Goal: Task Accomplishment & Management: Complete application form

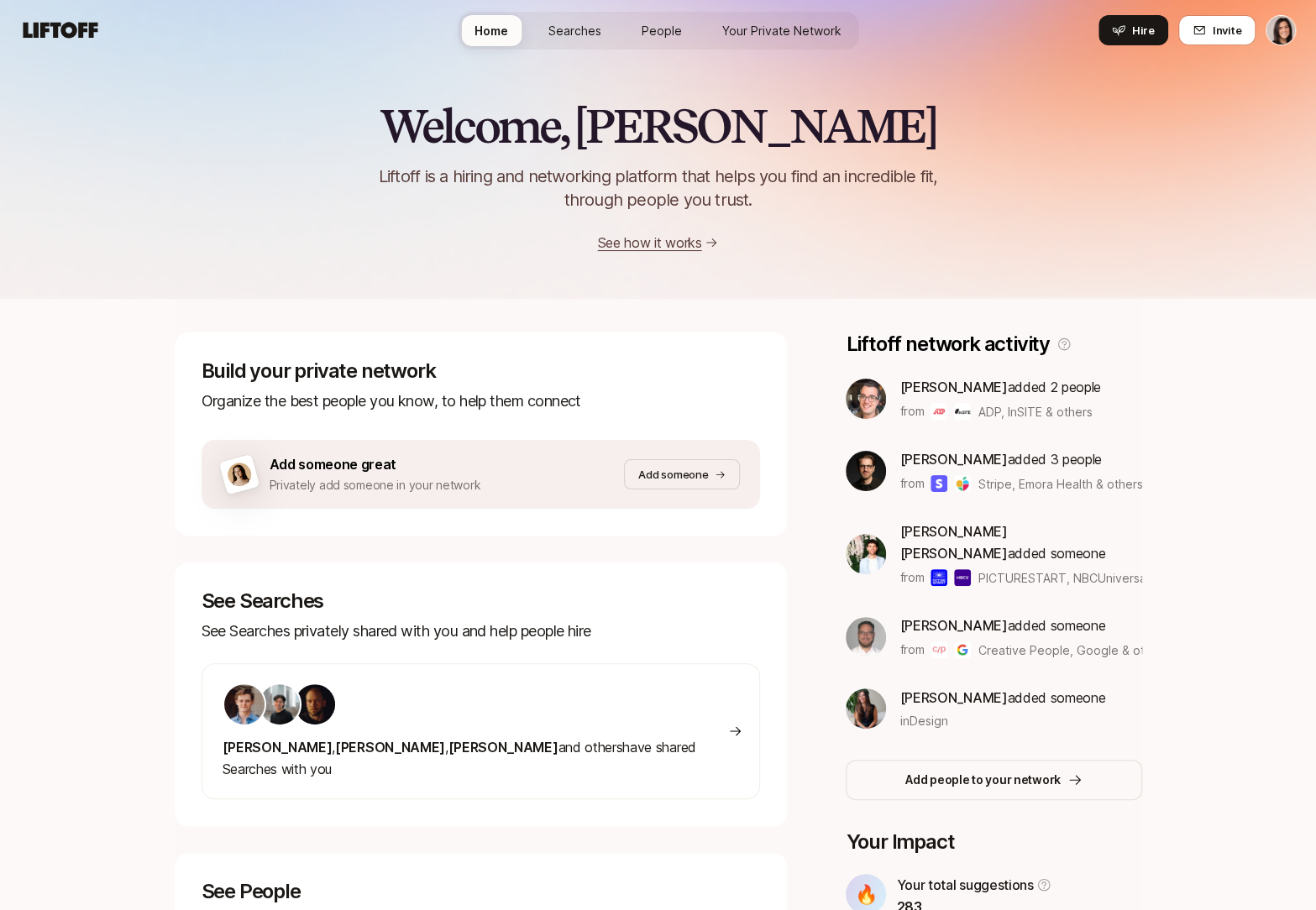
click at [1292, 33] on html "Home Searches People Your Private Network Hire Home Searches People Your Privat…" at bounding box center [658, 455] width 1316 height 910
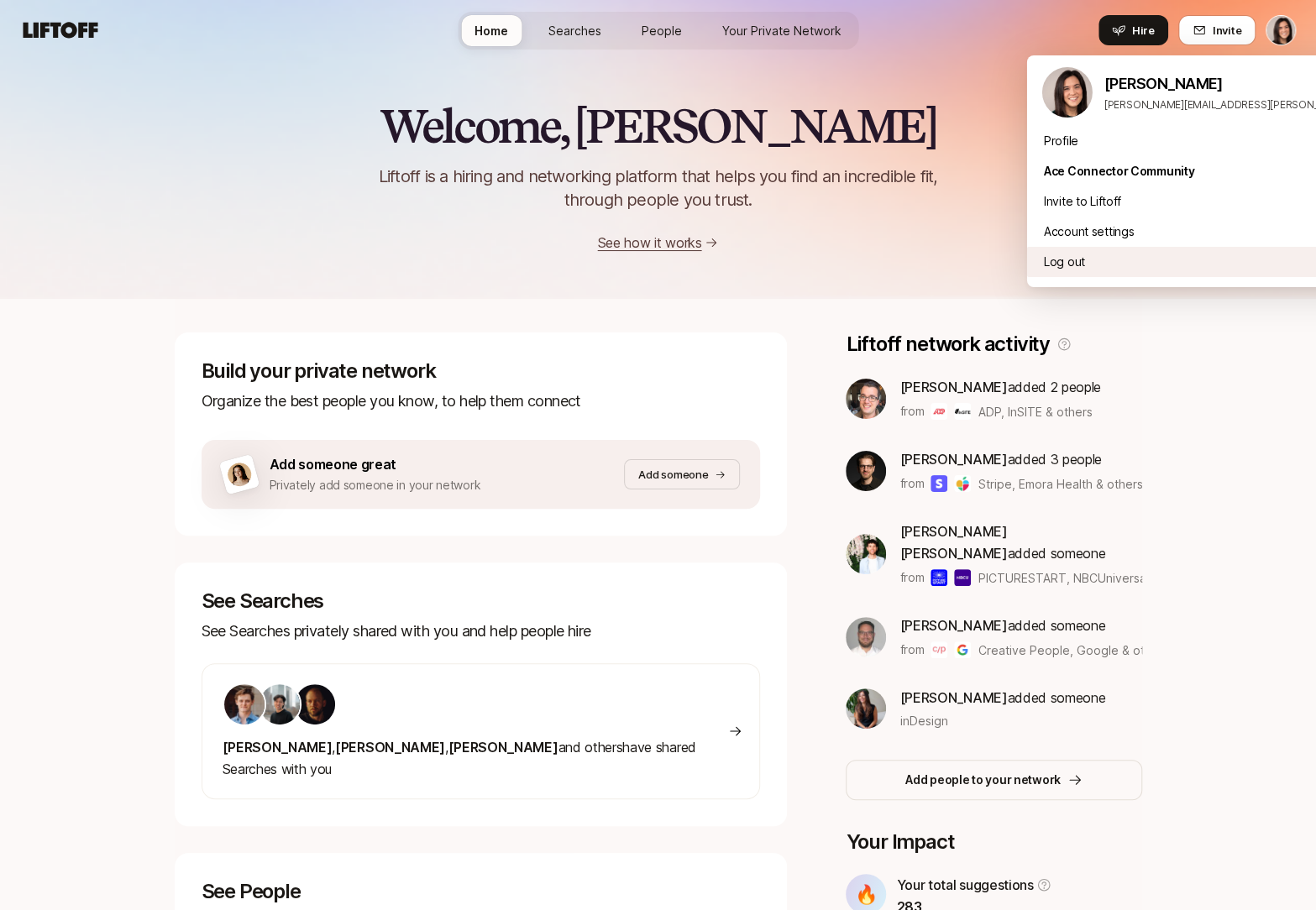
click at [1153, 272] on div "Log out" at bounding box center [1235, 262] width 416 height 30
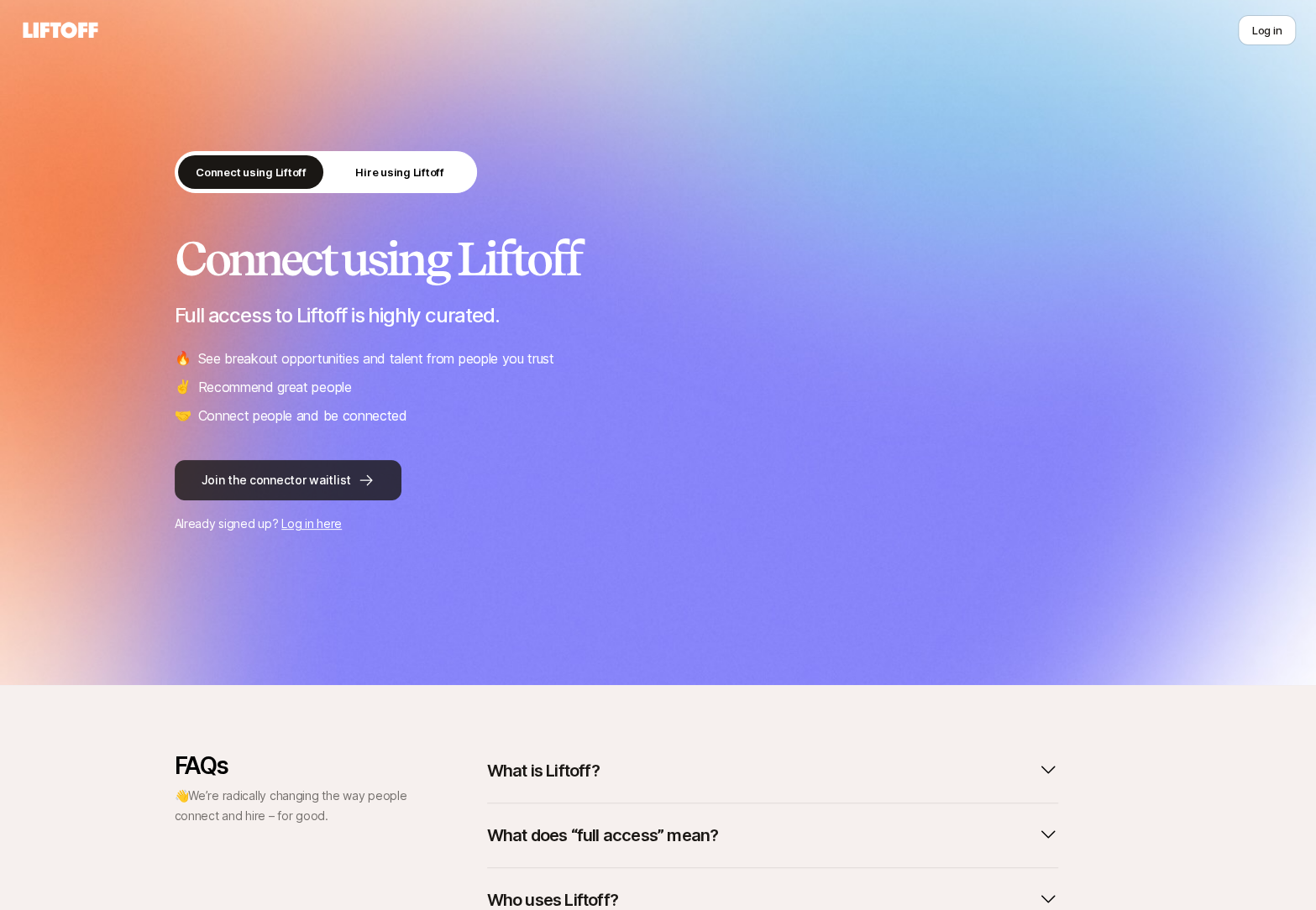
click at [327, 487] on button "Join the connector waitlist" at bounding box center [288, 480] width 227 height 41
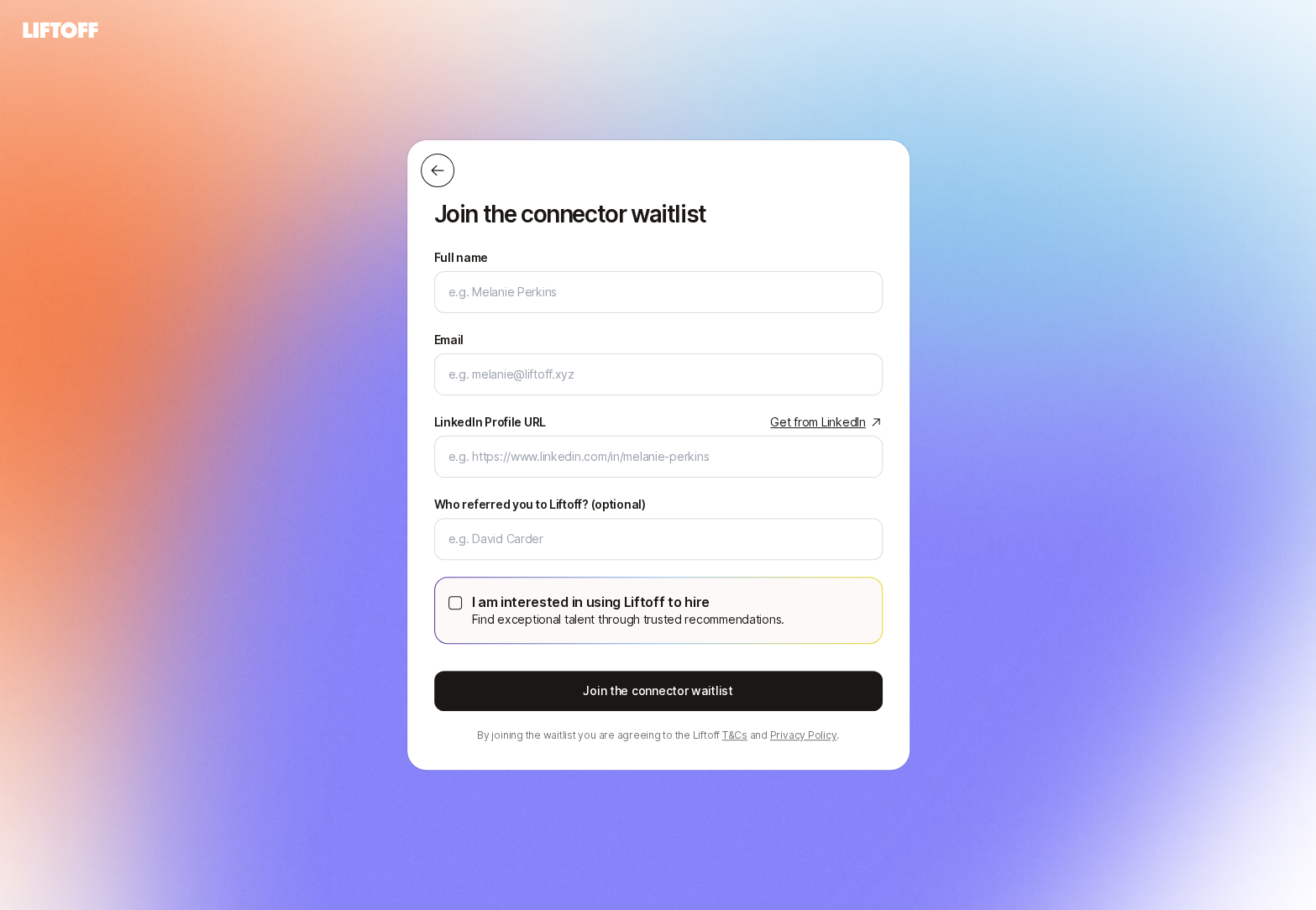
click at [432, 166] on icon at bounding box center [438, 171] width 17 height 17
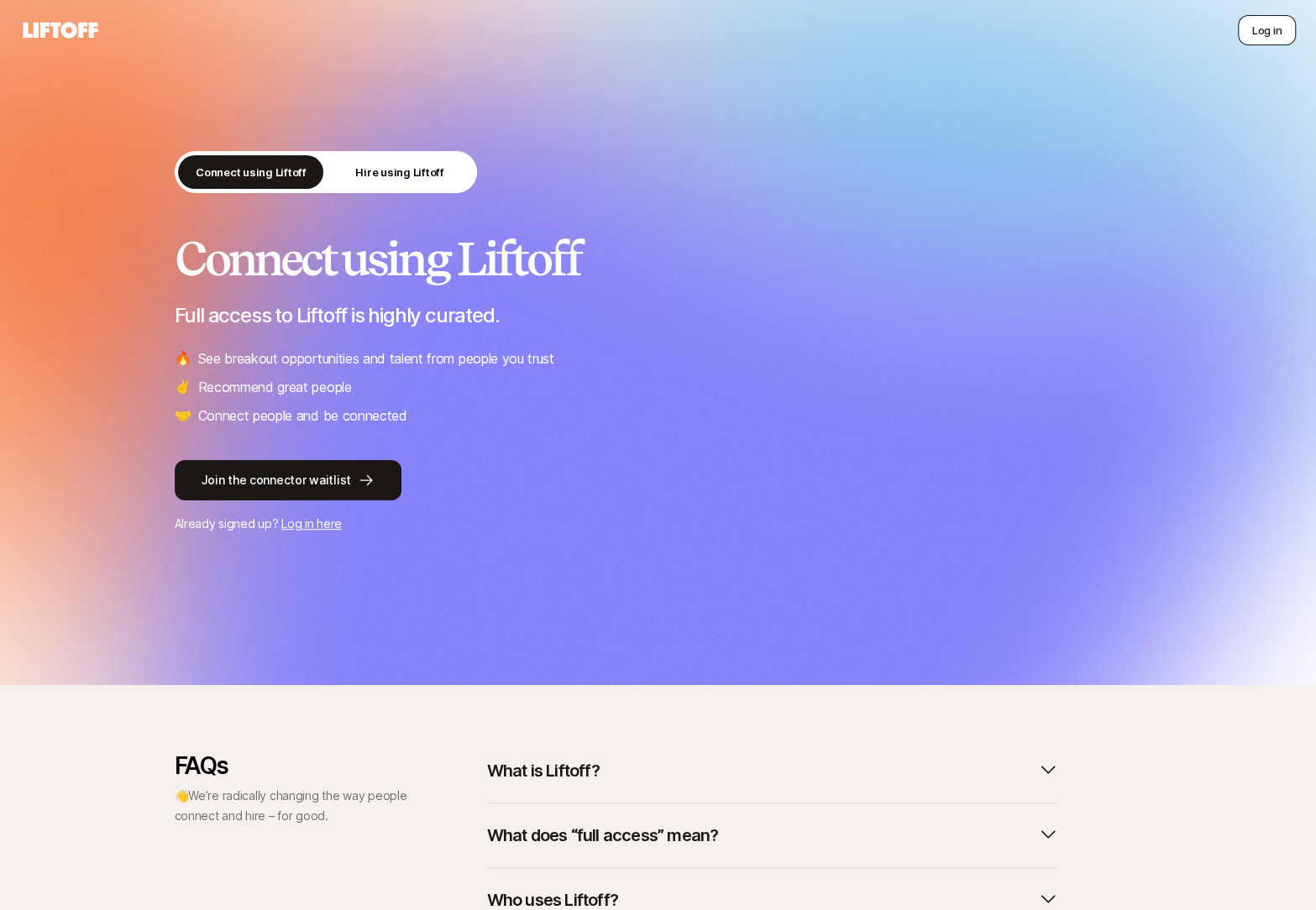
click at [1247, 35] on button "Log in" at bounding box center [1266, 30] width 58 height 30
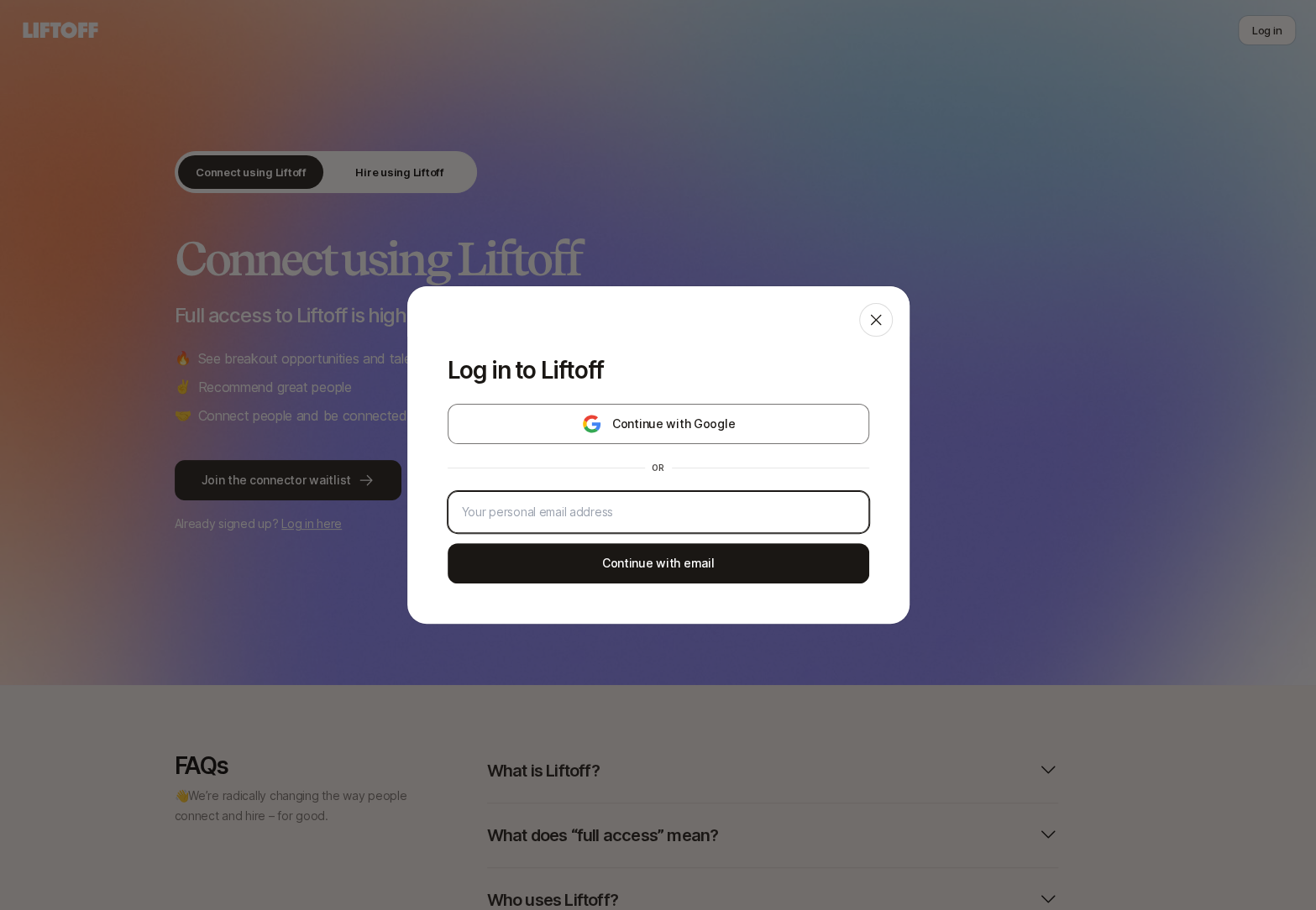
click at [629, 517] on input "email" at bounding box center [658, 512] width 393 height 20
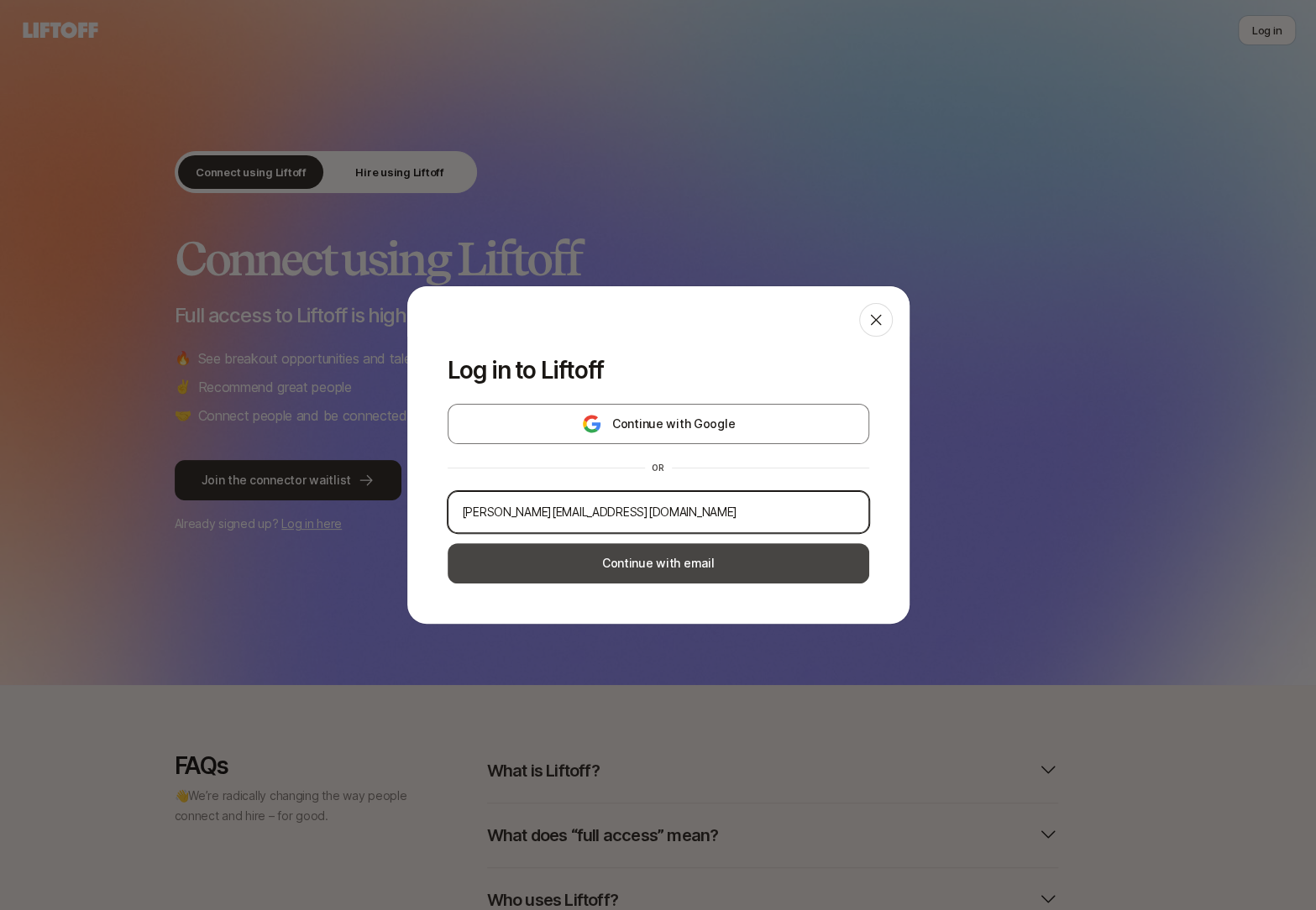
type input "eleanor+roster@liftoff.xyz"
click at [642, 563] on button "Continue with email" at bounding box center [658, 564] width 422 height 41
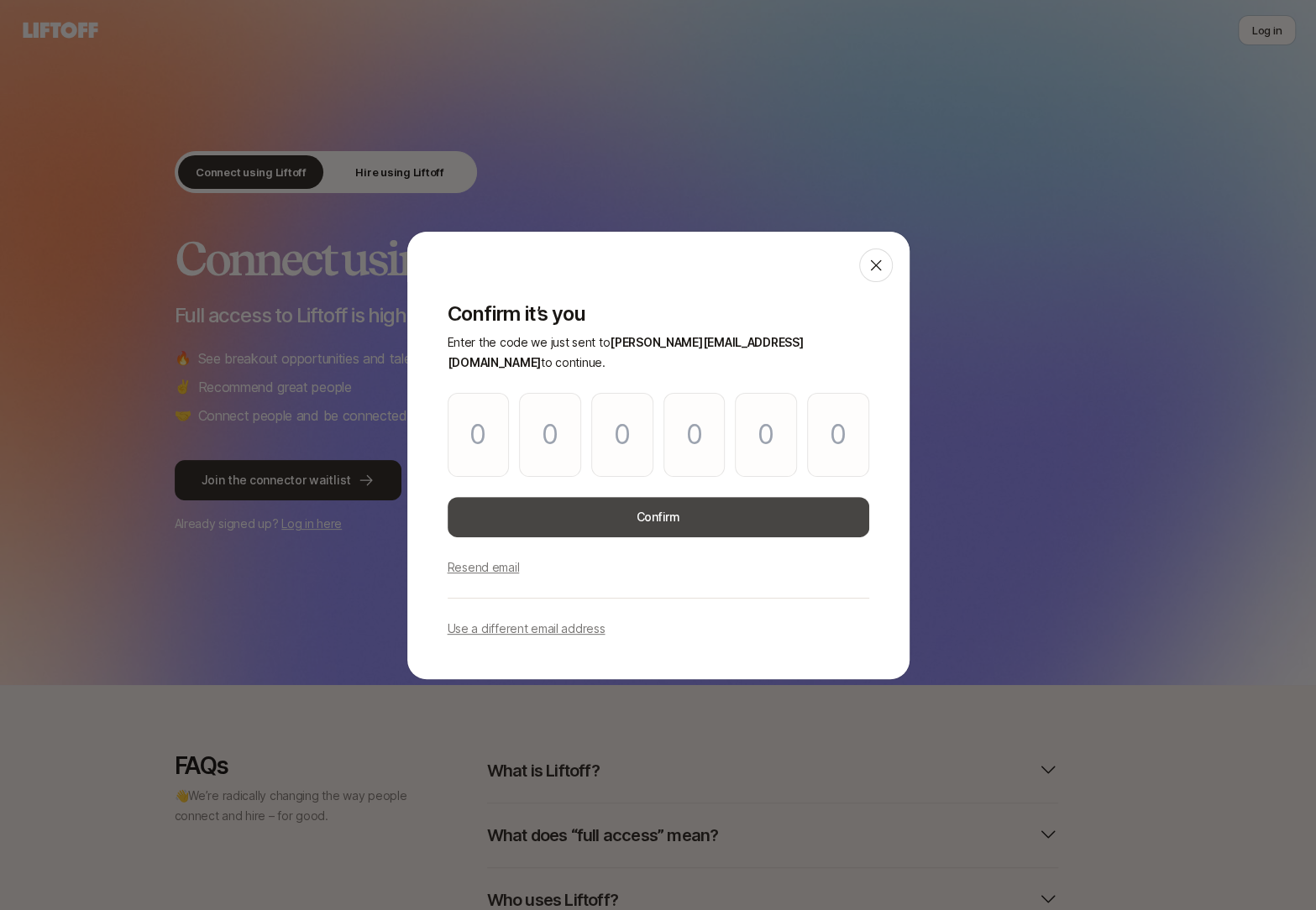
type input "0"
type input "7"
type input "3"
type input "0"
type input "6"
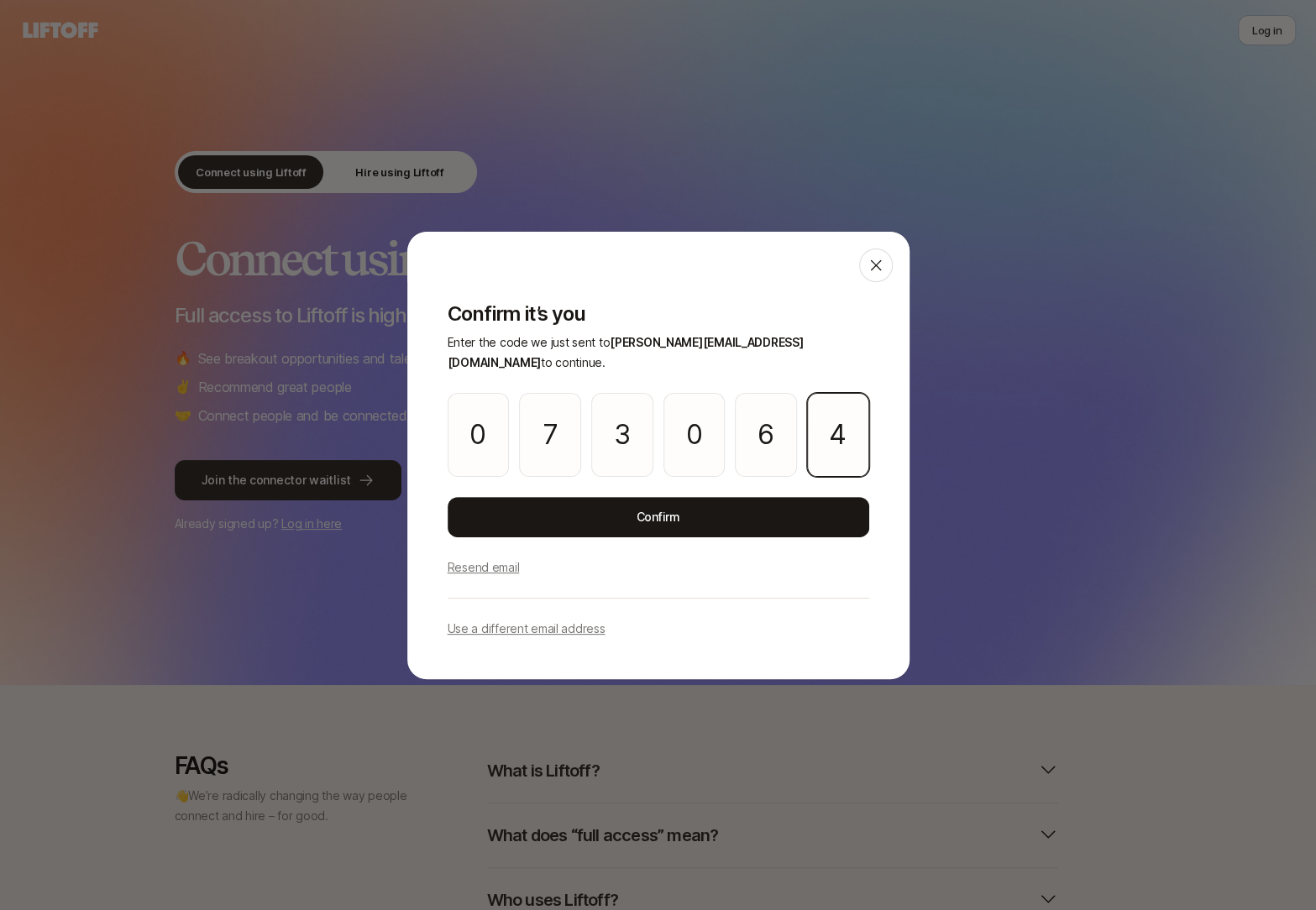
type input "4"
click at [603, 531] on div "Confirm it’s you Enter the code we just sent to eleanor+roster@liftoff.xyz to c…" at bounding box center [658, 481] width 502 height 397
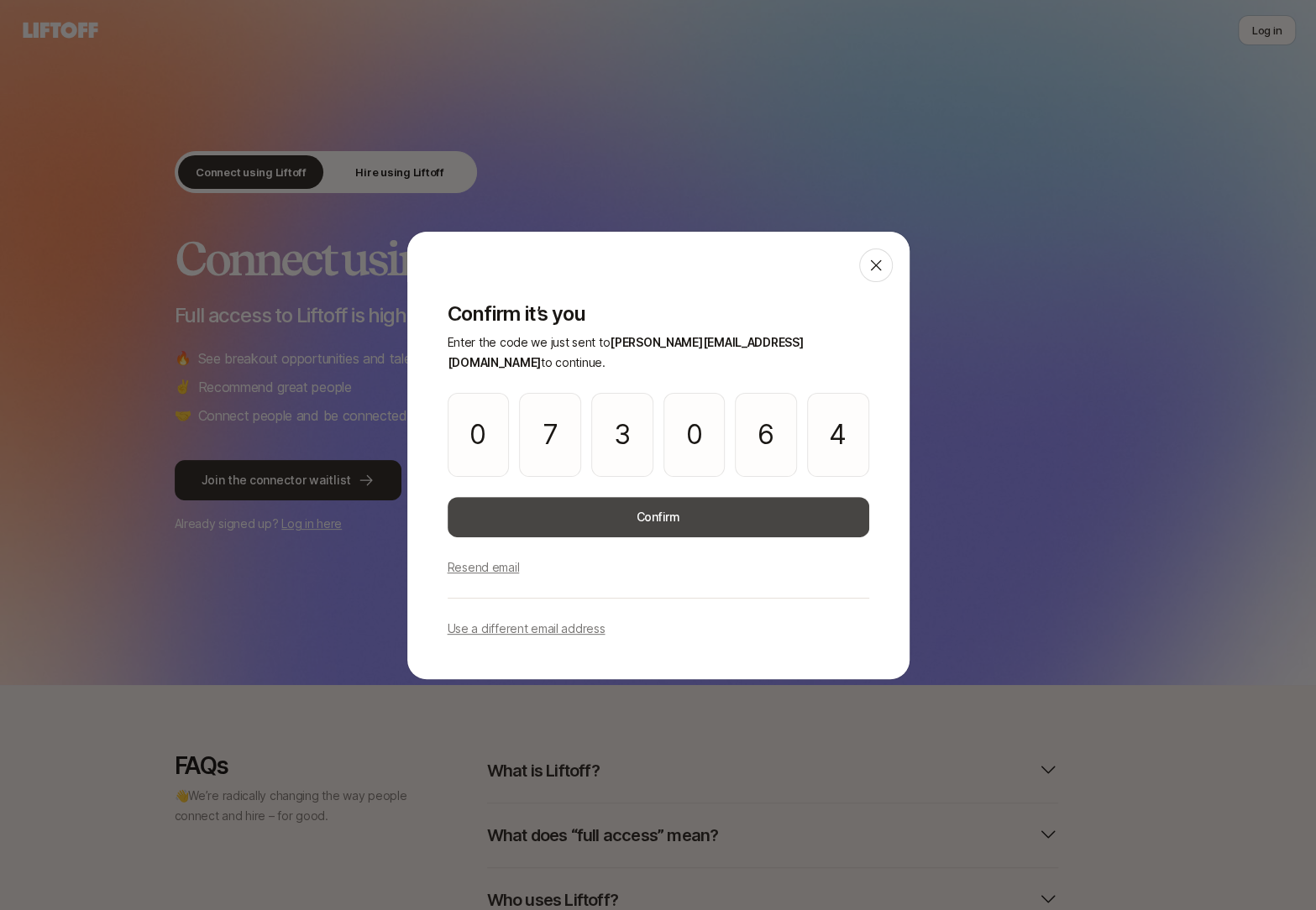
click at [612, 497] on button "Confirm" at bounding box center [658, 517] width 422 height 41
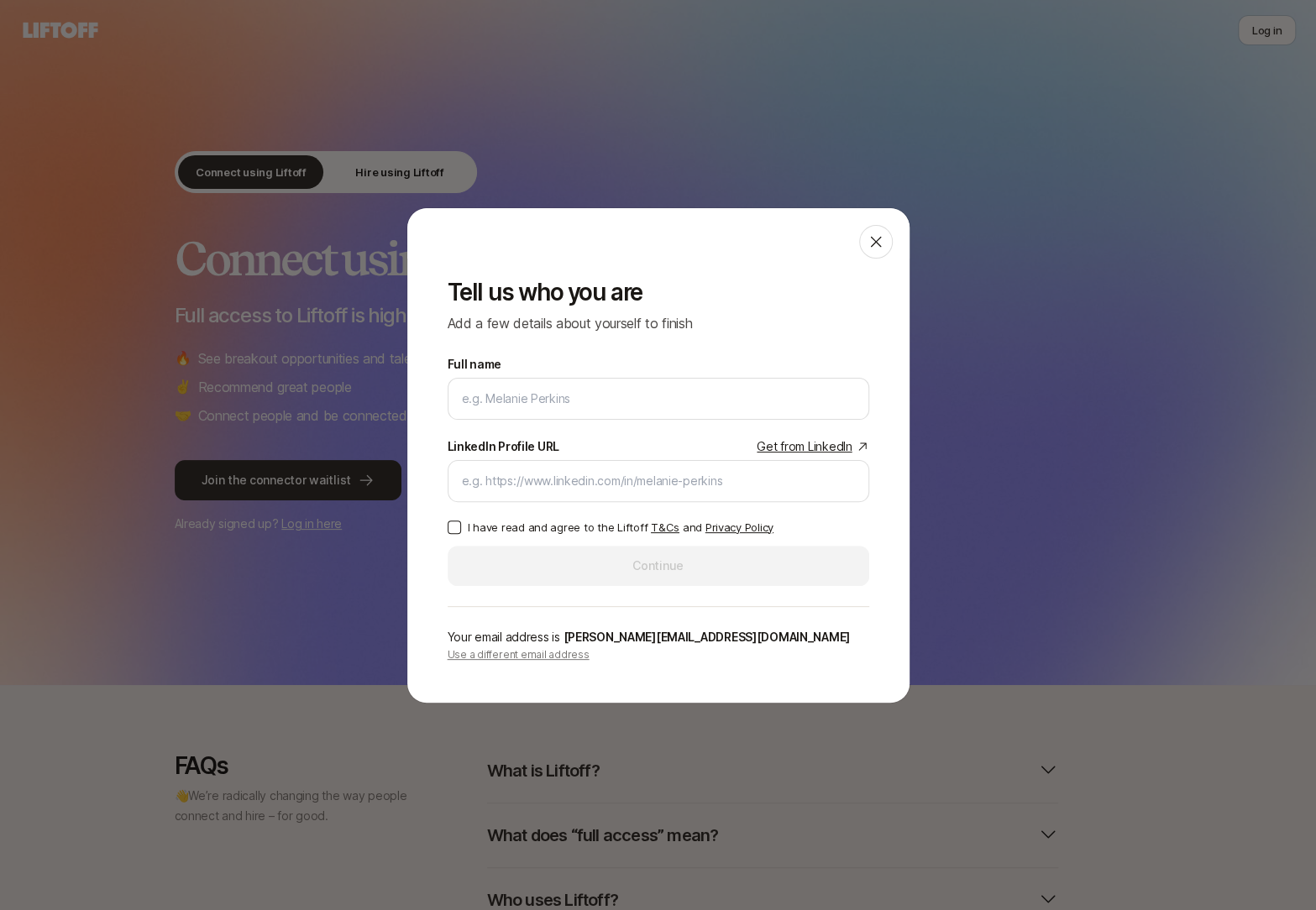
click at [602, 424] on p "We'll use as your preferred name. Change" at bounding box center [553, 425] width 210 height 3
click at [589, 390] on input "Full name" at bounding box center [658, 399] width 393 height 20
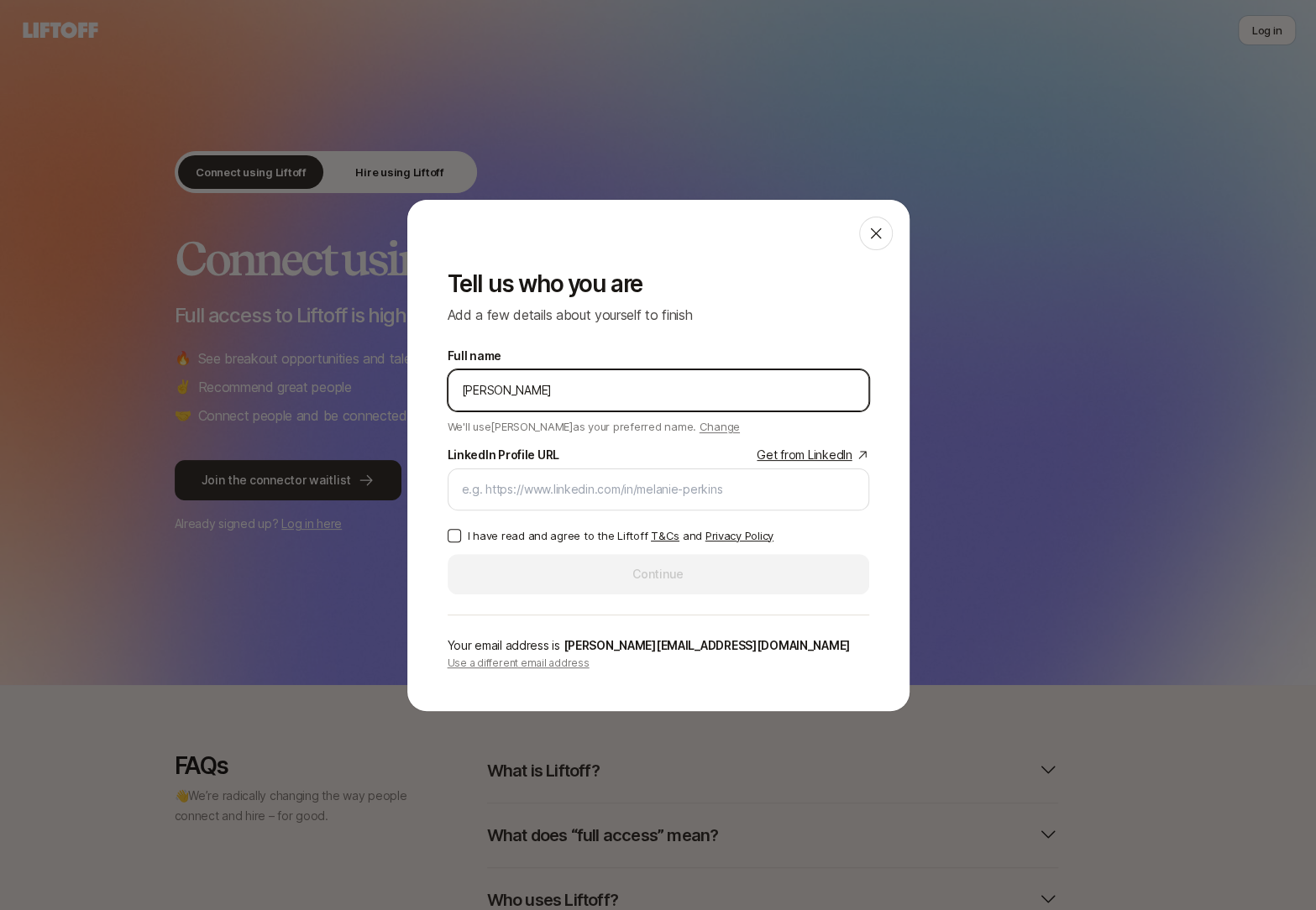
type input "Eleanor Morgan"
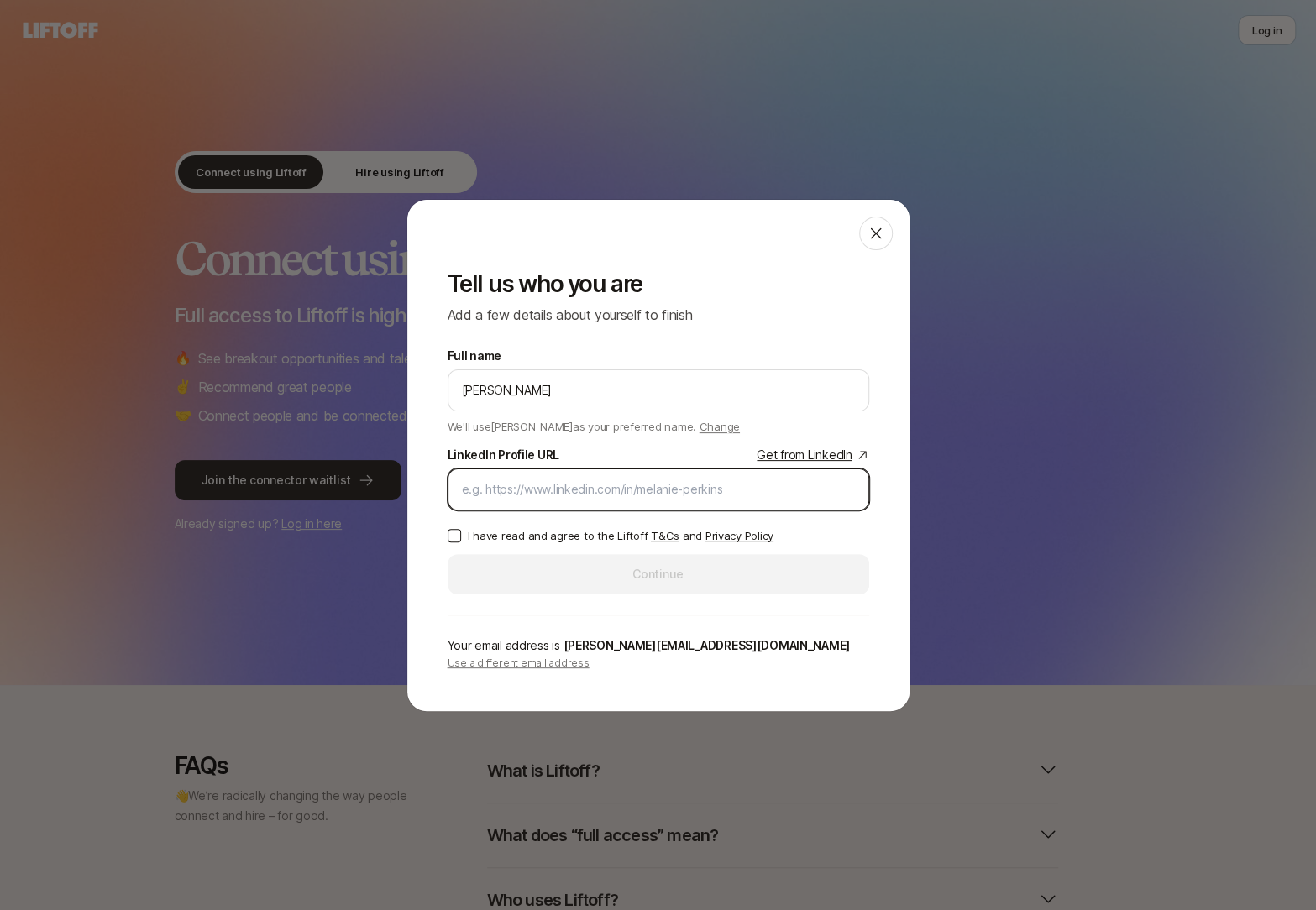
click at [494, 493] on input "LinkedIn Profile URL Get from LinkedIn" at bounding box center [658, 489] width 393 height 20
click at [536, 490] on input "LinkedIn Profile URL Get from LinkedIn" at bounding box center [658, 489] width 393 height 20
click at [554, 499] on div at bounding box center [658, 489] width 422 height 42
click at [549, 486] on input "LinkedIn Profile URL Get from LinkedIn" at bounding box center [658, 489] width 393 height 20
paste input "https://www.dropbox.com/scl/fi/e4mrjz8jag4k9cojs85nz/Screenshot-2025-09-23-at-1…"
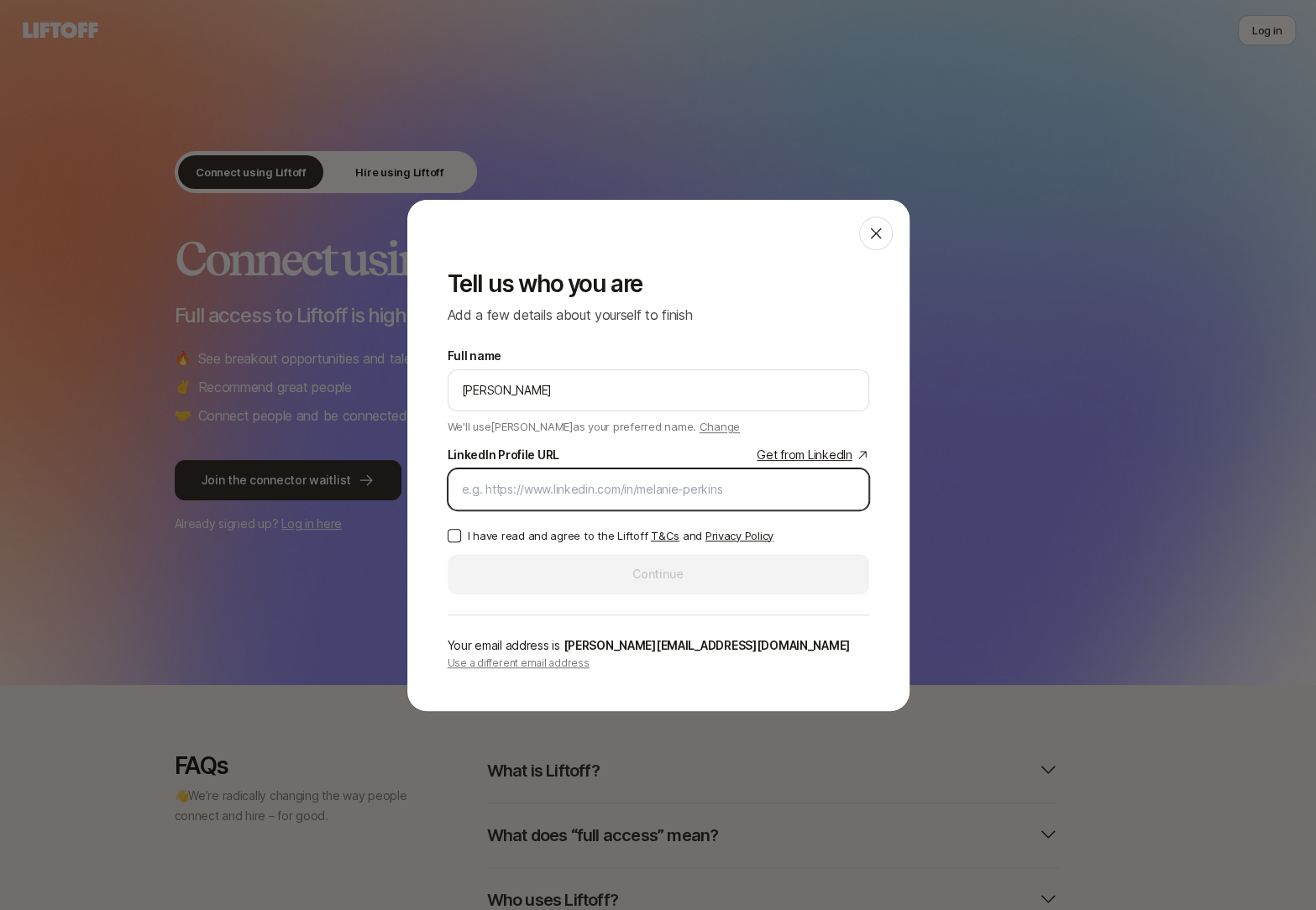
type input "https://www.dropbox.com/scl/fi/e4mrjz8jag4k9cojs85nz/Screenshot-2025-09-23-at-1…"
click at [555, 486] on input "LinkedIn Profile URL Get from LinkedIn" at bounding box center [658, 489] width 393 height 20
paste input "https://www.linkedin.com/in/eleanor-morgan/"
type input "https://www.linkedin.com/in/eleanor-morgan/"
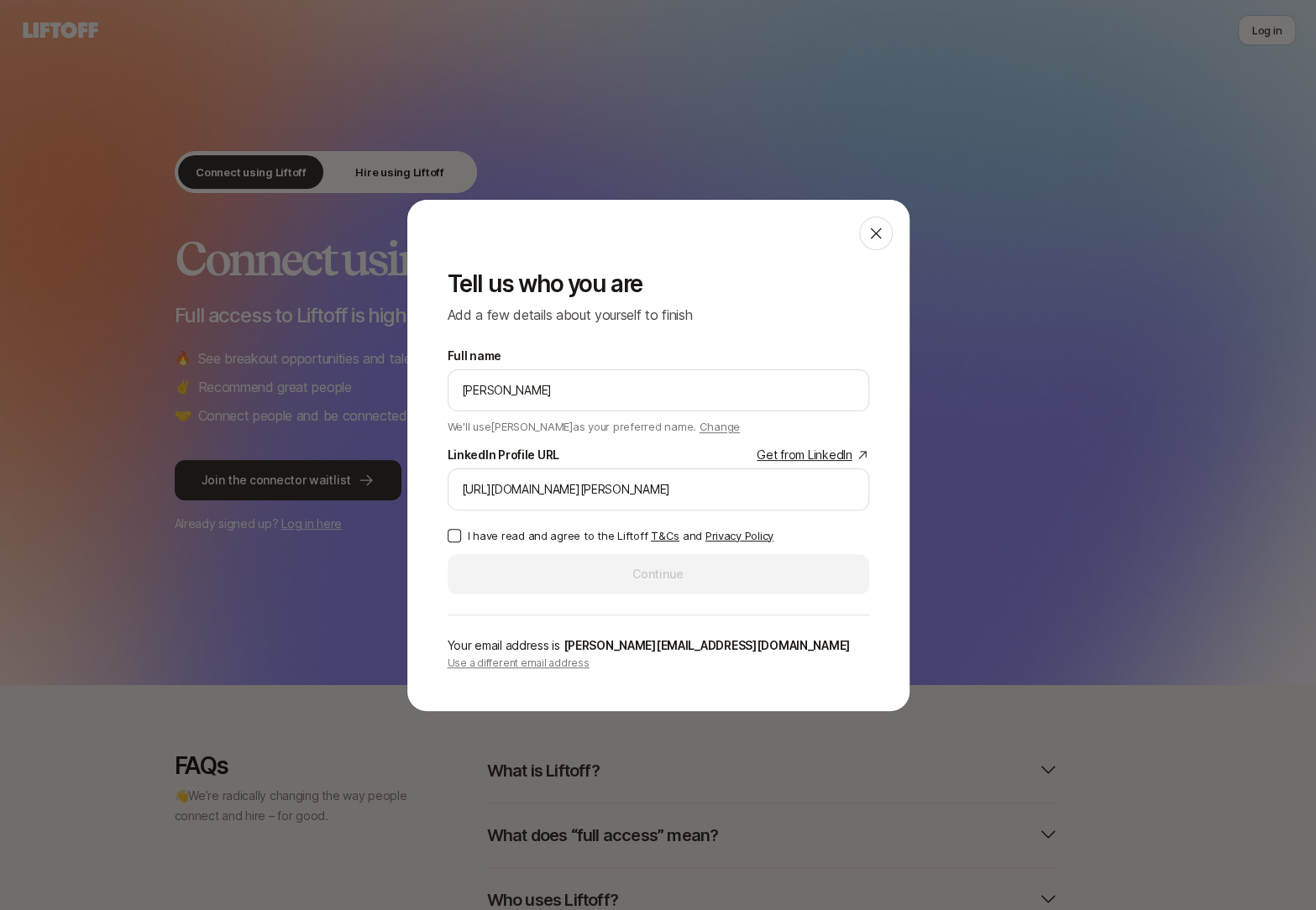
click at [460, 531] on label "I have read and agree to the Liftoff T&Cs and Privacy Policy" at bounding box center [658, 536] width 422 height 17
click at [460, 531] on button "I have read and agree to the Liftoff T&Cs and Privacy Policy" at bounding box center [455, 536] width 14 height 14
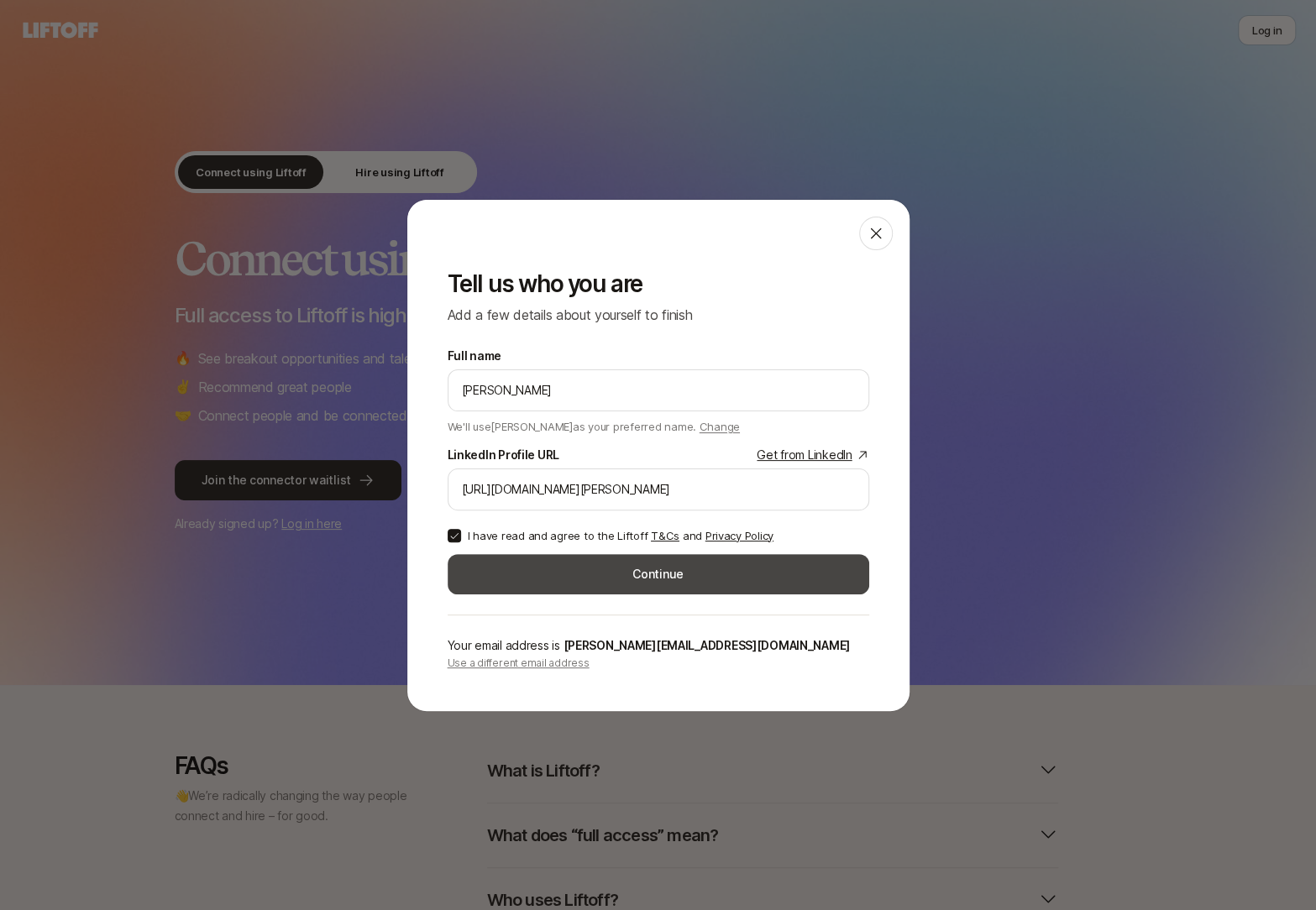
click at [492, 580] on button "Continue" at bounding box center [658, 575] width 422 height 41
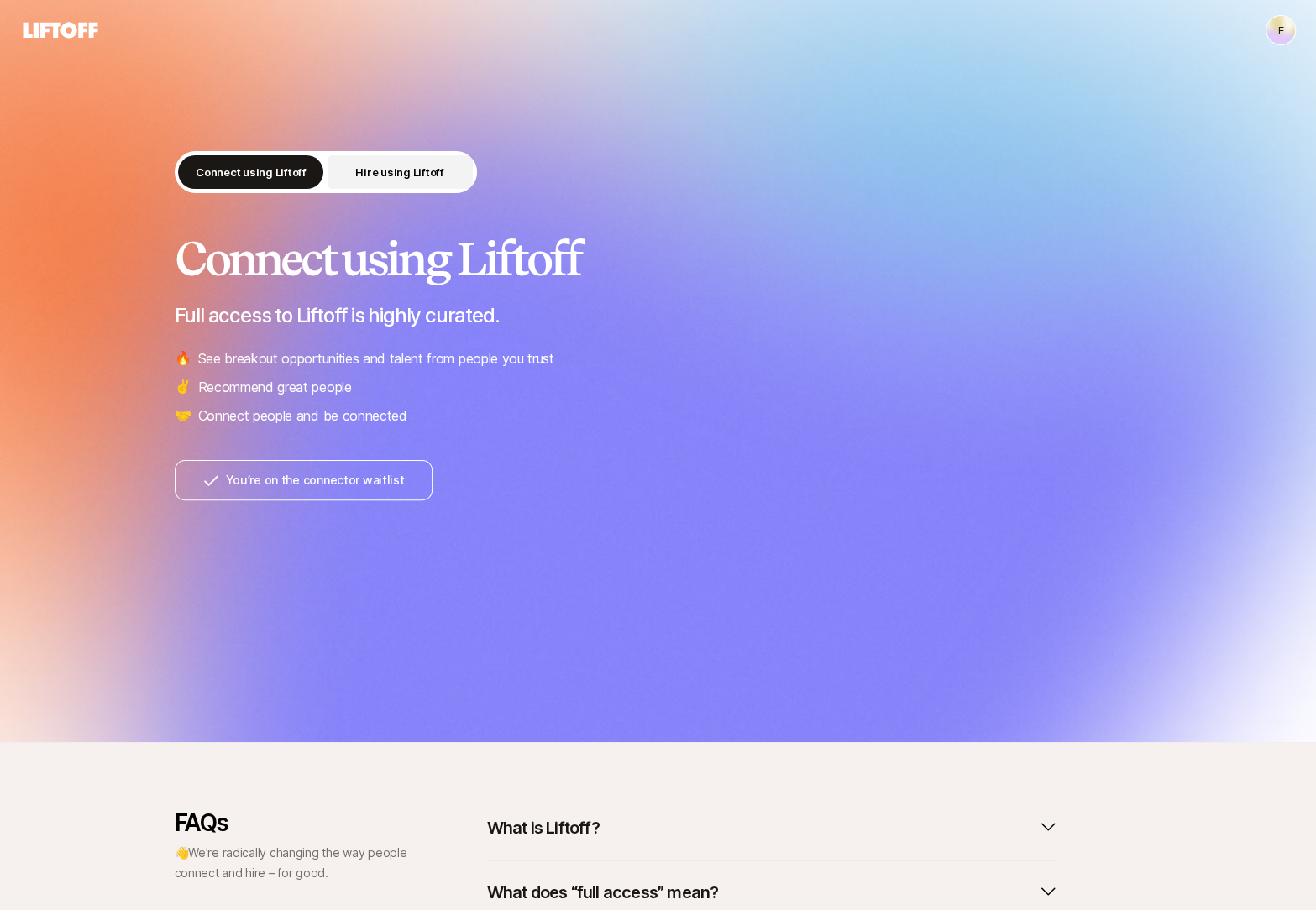
click at [418, 174] on p "Hire using Liftoff" at bounding box center [399, 172] width 88 height 17
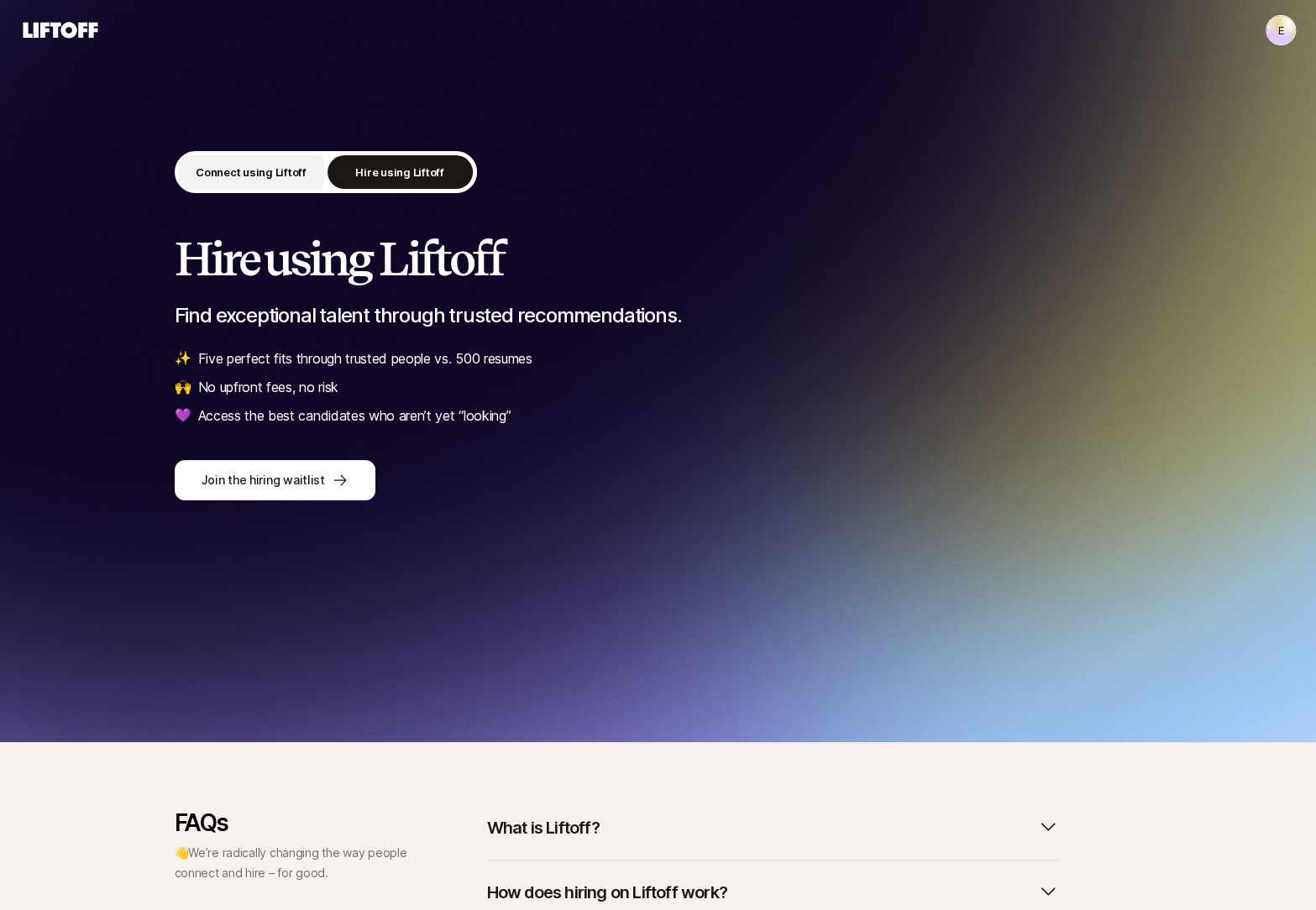
click at [248, 182] on button "Connect using Liftoff" at bounding box center [252, 172] width 145 height 34
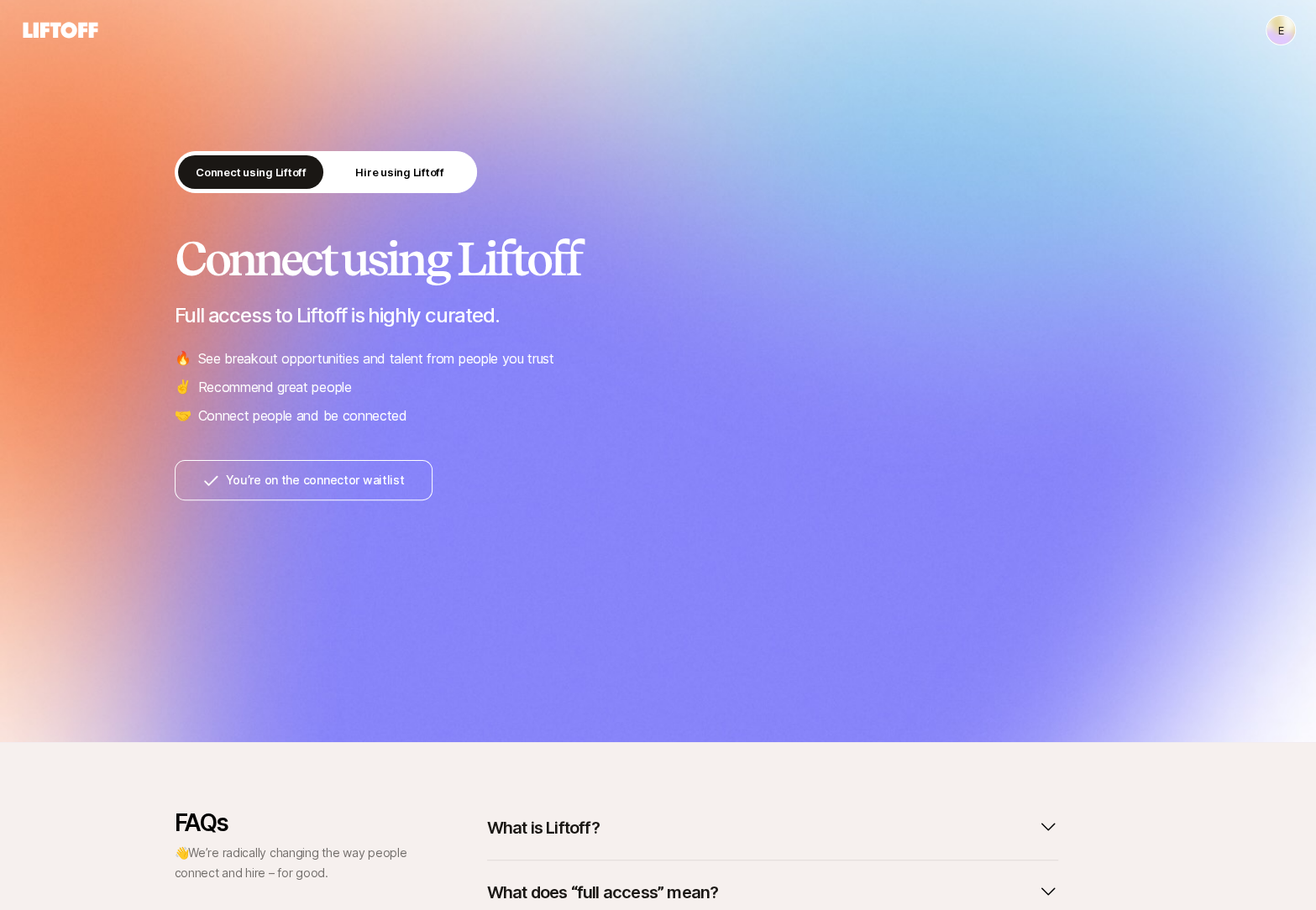
click at [1272, 39] on html "E E Connect using Liftoff Hire using Liftoff Connect using Liftoff Full access …" at bounding box center [658, 455] width 1316 height 910
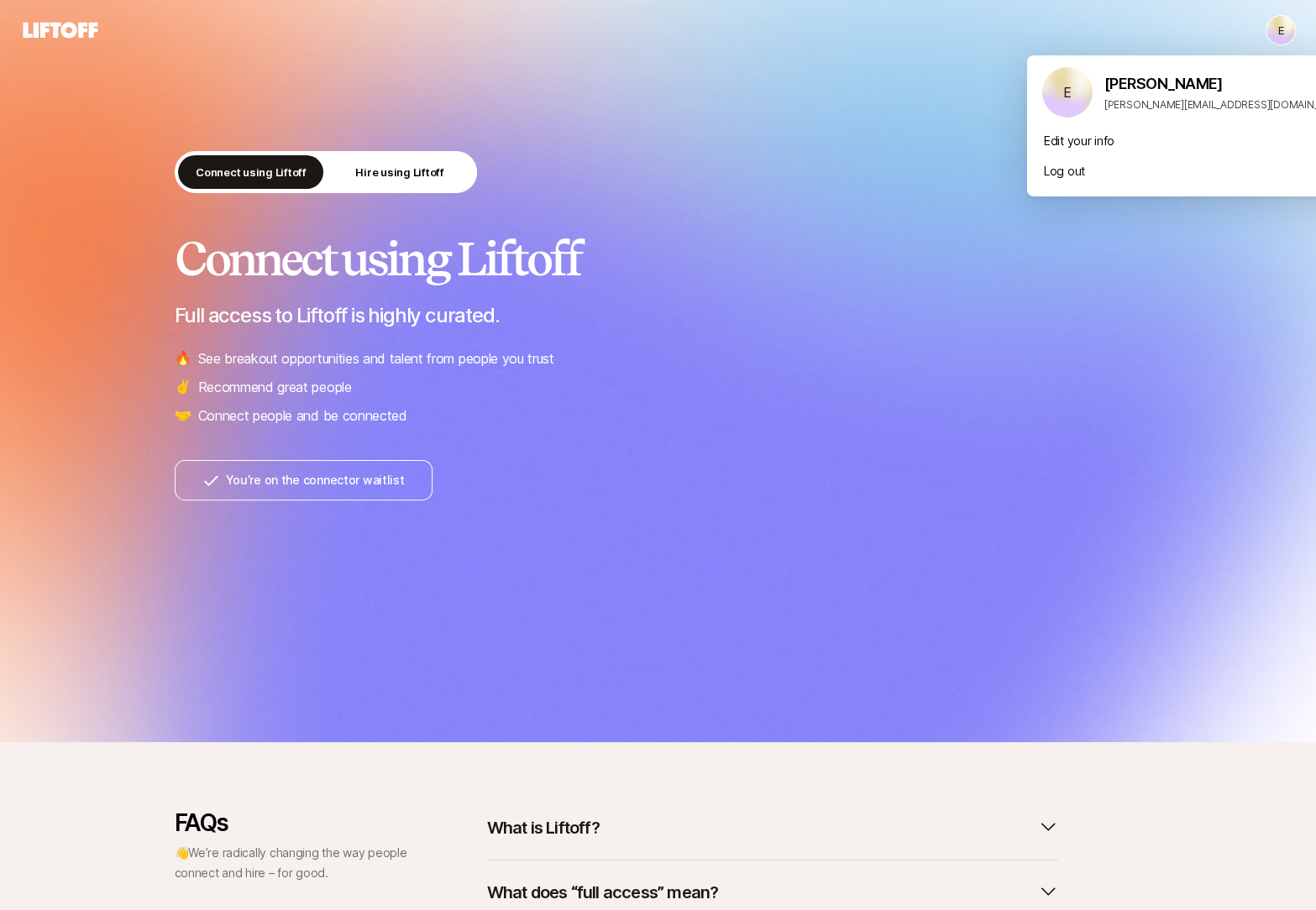
click at [1052, 307] on html "E E Connect using Liftoff Hire using Liftoff Connect using Liftoff Full access …" at bounding box center [658, 455] width 1316 height 910
